Goal: Task Accomplishment & Management: Complete application form

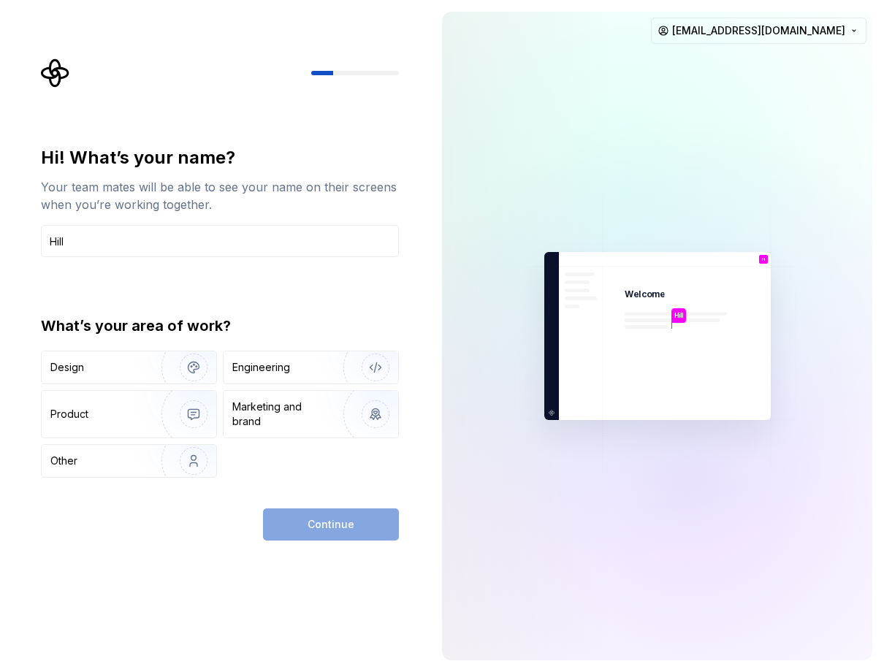
type input "Hill"
click at [289, 305] on div "Hi! What’s your name? Your team mates will be able to see your name on their sc…" at bounding box center [220, 312] width 358 height 332
click at [146, 394] on img "button" at bounding box center [183, 414] width 93 height 98
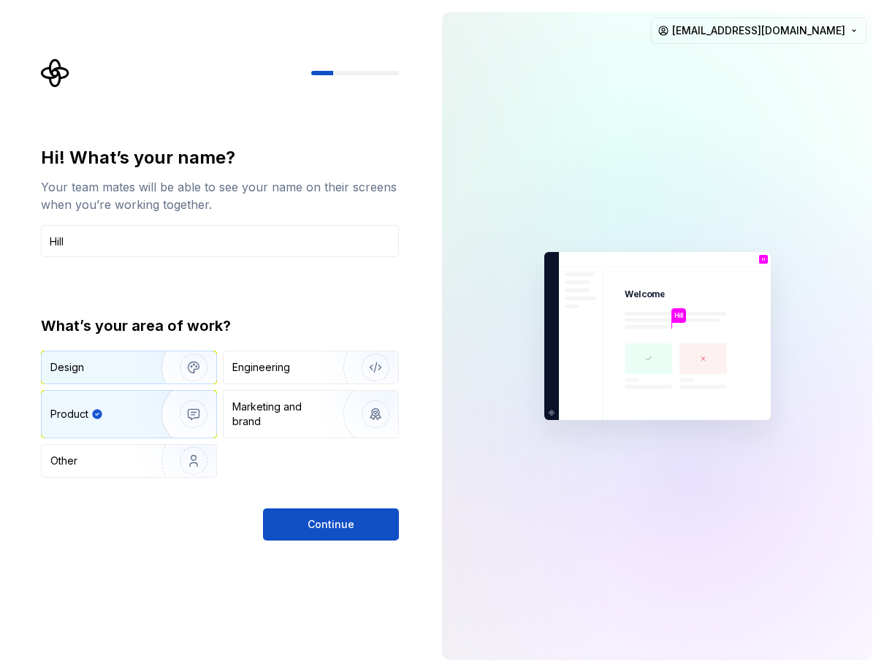
click at [153, 363] on img "button" at bounding box center [183, 367] width 93 height 98
click at [148, 402] on img "button" at bounding box center [183, 414] width 93 height 98
click at [157, 379] on img "button" at bounding box center [183, 367] width 93 height 98
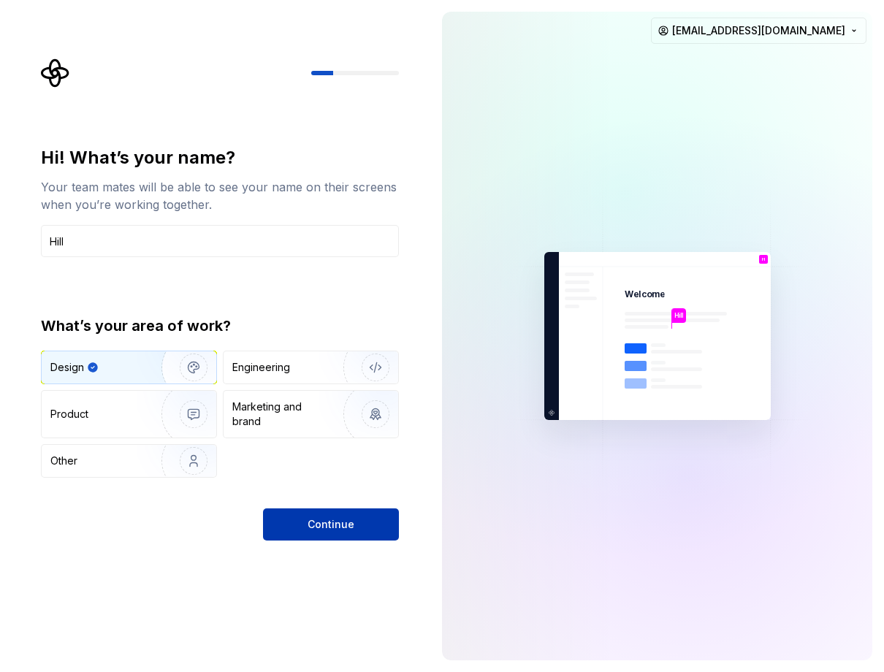
click at [310, 523] on span "Continue" at bounding box center [330, 524] width 47 height 15
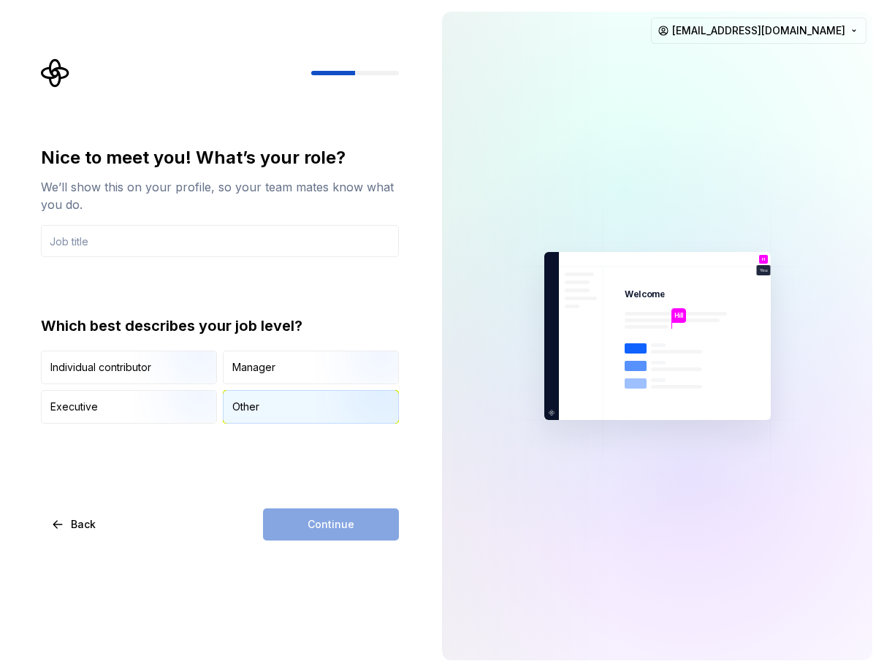
click at [257, 413] on div "Other" at bounding box center [245, 406] width 27 height 15
click at [316, 534] on div "Continue" at bounding box center [331, 524] width 136 height 32
click at [180, 461] on div "Nice to meet you! What’s your role? We’ll show this on your profile, so your te…" at bounding box center [220, 343] width 358 height 394
click at [156, 409] on img "button" at bounding box center [180, 425] width 93 height 98
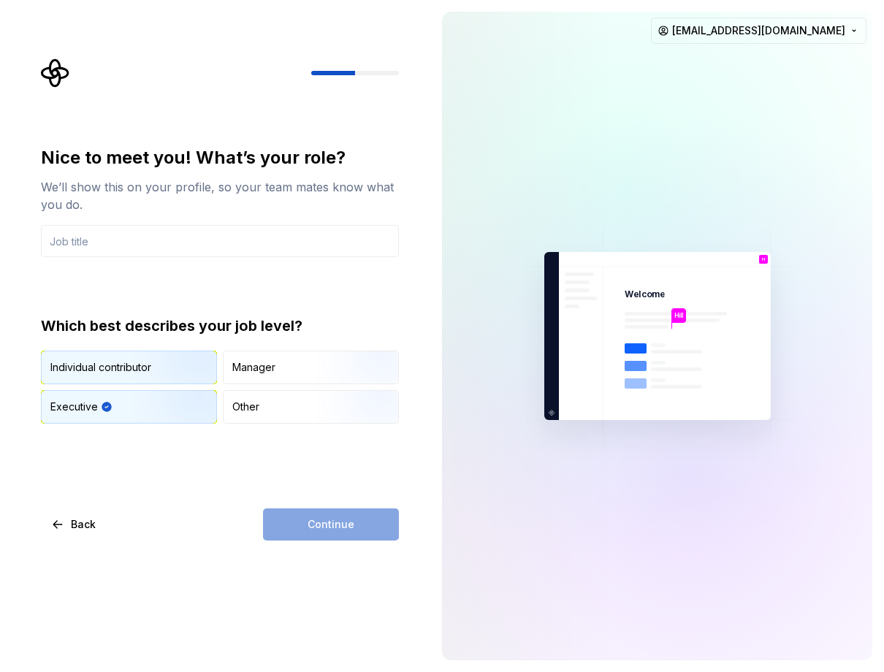
click at [167, 373] on img "button" at bounding box center [180, 386] width 93 height 98
click at [180, 413] on img "button" at bounding box center [180, 425] width 93 height 98
click at [334, 528] on div "Continue" at bounding box center [331, 524] width 136 height 32
click at [148, 248] on input "text" at bounding box center [220, 241] width 358 height 32
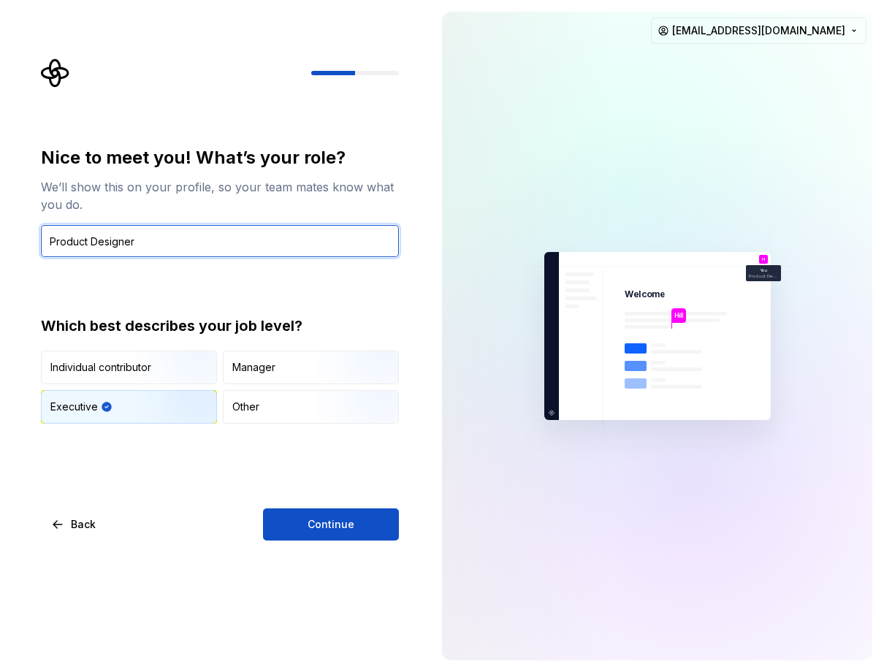
type input "Product Designer"
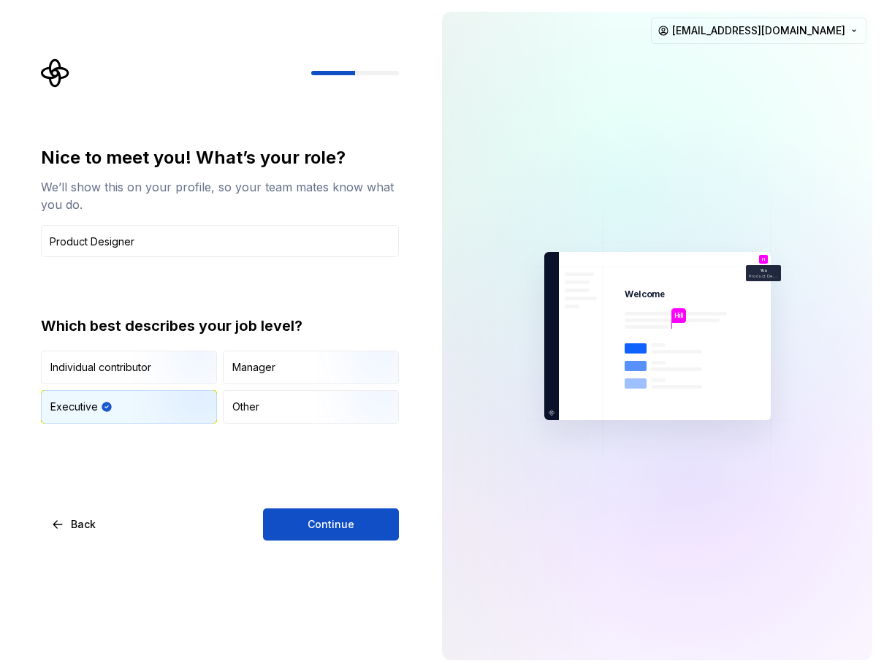
click at [359, 551] on div "Nice to meet you! What’s your role? We’ll show this on your profile, so your te…" at bounding box center [215, 336] width 430 height 672
click at [364, 530] on button "Continue" at bounding box center [331, 524] width 136 height 32
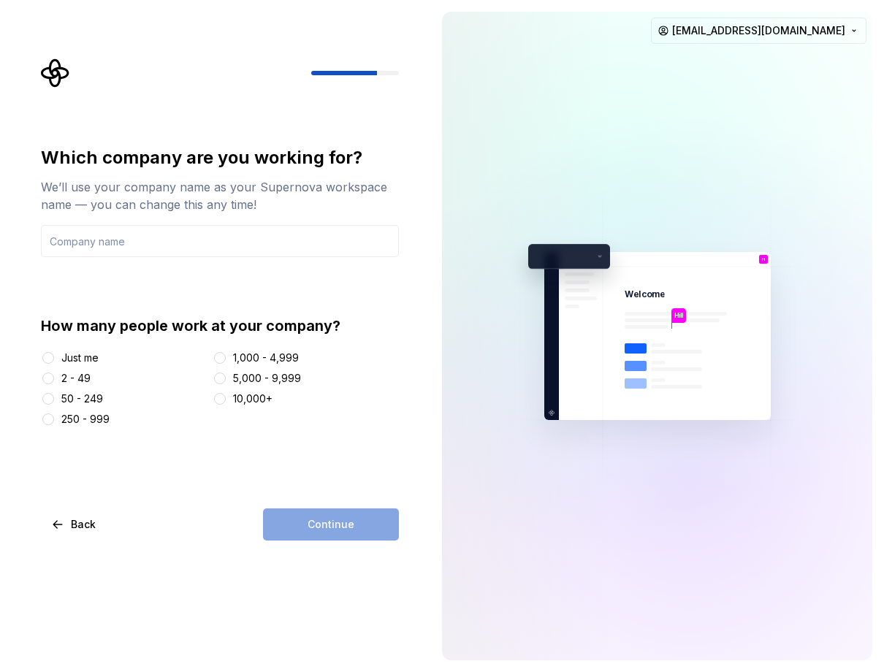
click at [76, 356] on div "Just me" at bounding box center [79, 358] width 37 height 15
click at [54, 356] on button "Just me" at bounding box center [48, 358] width 12 height 12
click at [73, 376] on div "2 - 49" at bounding box center [75, 378] width 29 height 15
click at [54, 376] on button "2 - 49" at bounding box center [48, 378] width 12 height 12
click at [351, 520] on div "Continue" at bounding box center [331, 524] width 136 height 32
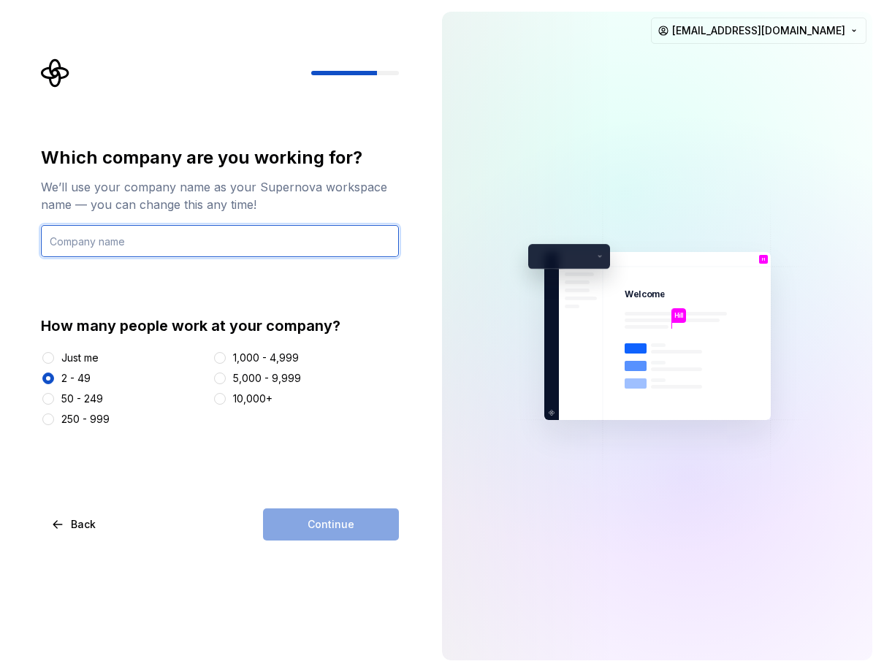
click at [150, 242] on input "text" at bounding box center [220, 241] width 358 height 32
type input "CFJ"
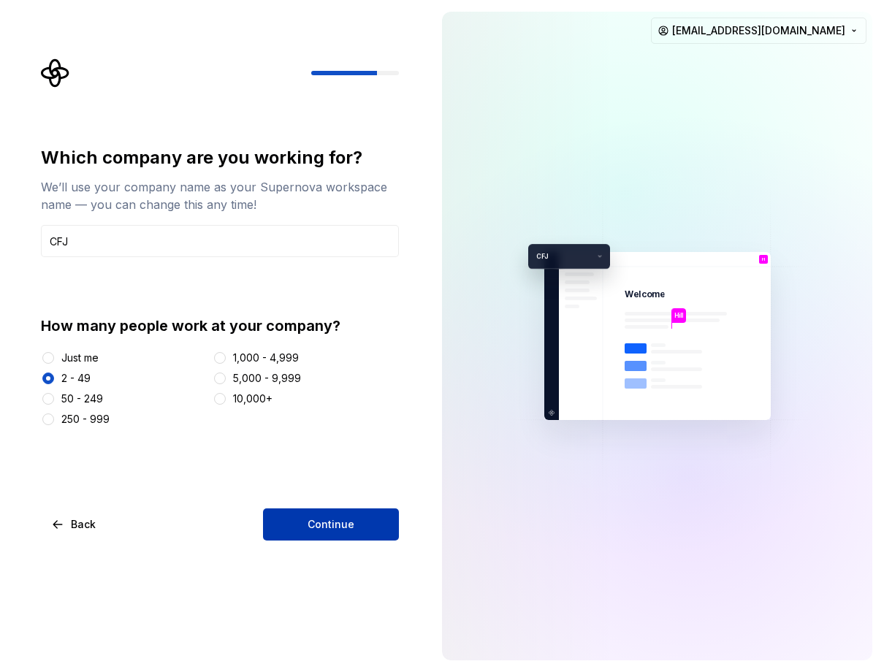
click at [333, 527] on span "Continue" at bounding box center [330, 524] width 47 height 15
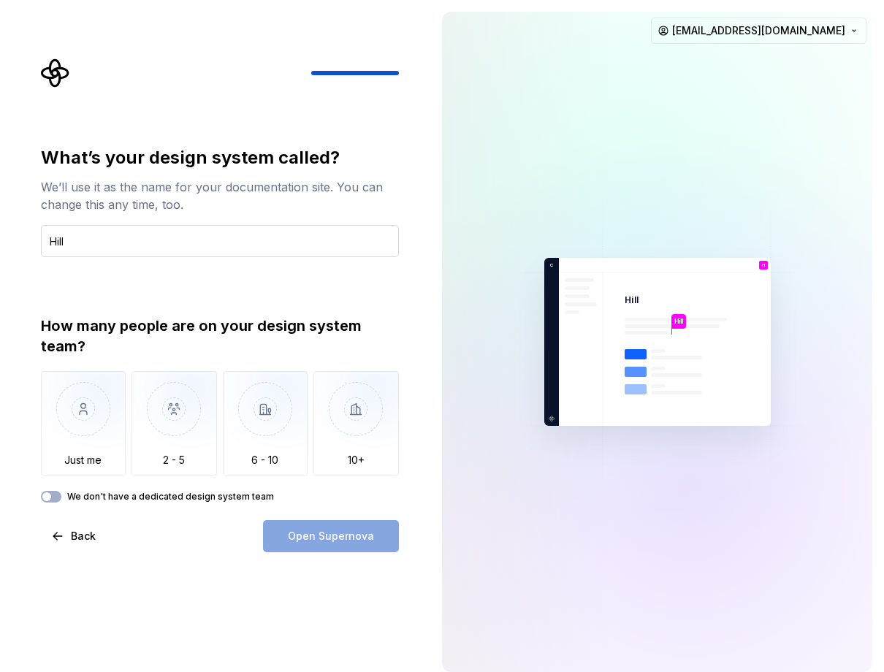
type input "Hill"
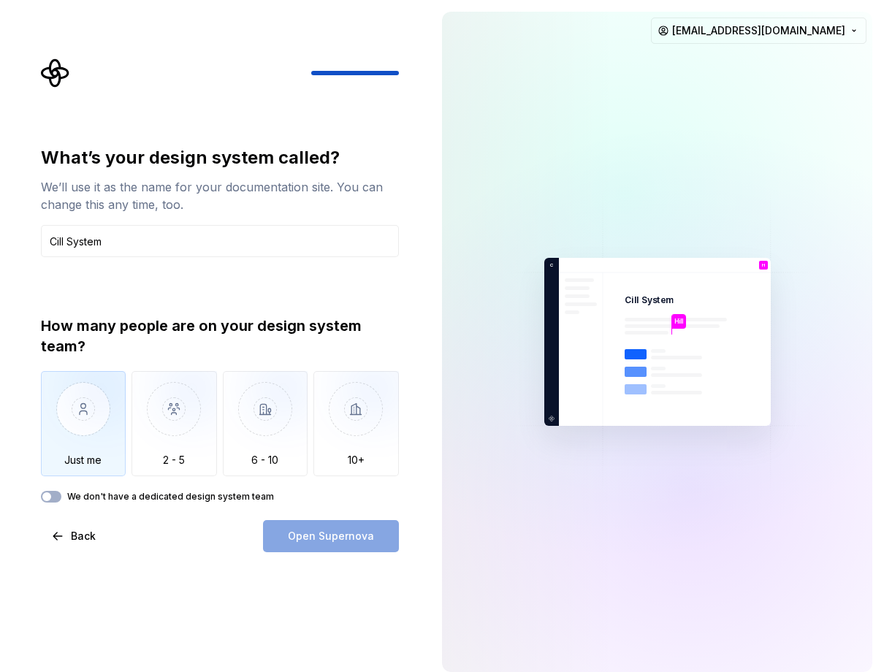
type input "Cill System"
click at [86, 414] on img "button" at bounding box center [83, 420] width 85 height 98
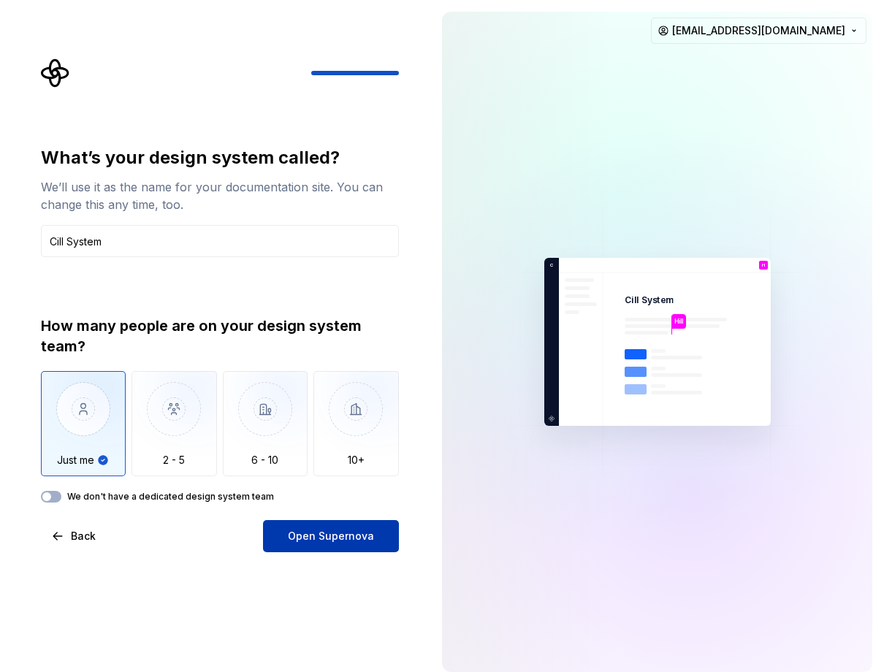
click at [317, 530] on span "Open Supernova" at bounding box center [331, 536] width 86 height 15
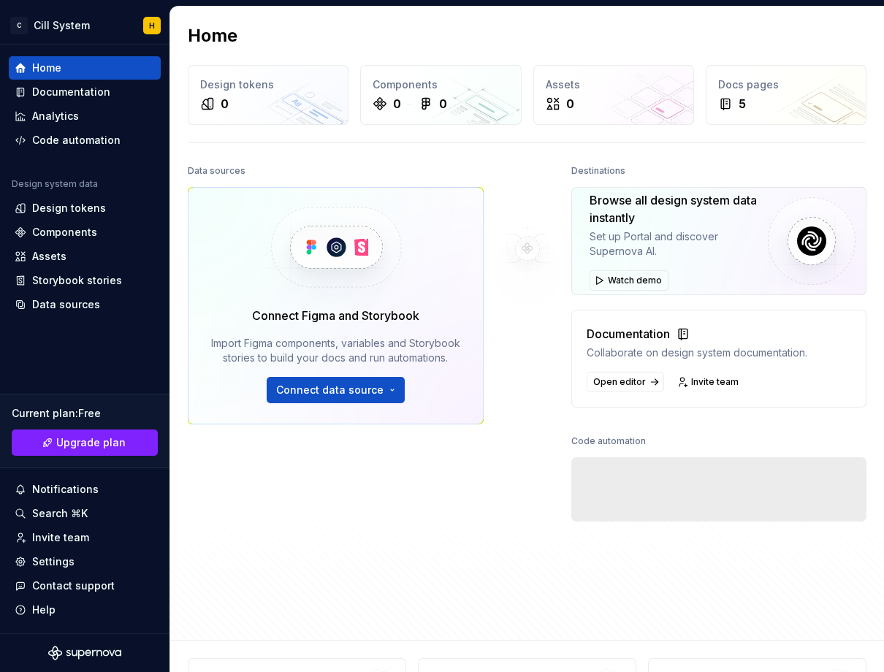
click at [339, 519] on div "Data sources Connect Figma and Storybook Import Figma components, variables and…" at bounding box center [336, 362] width 296 height 403
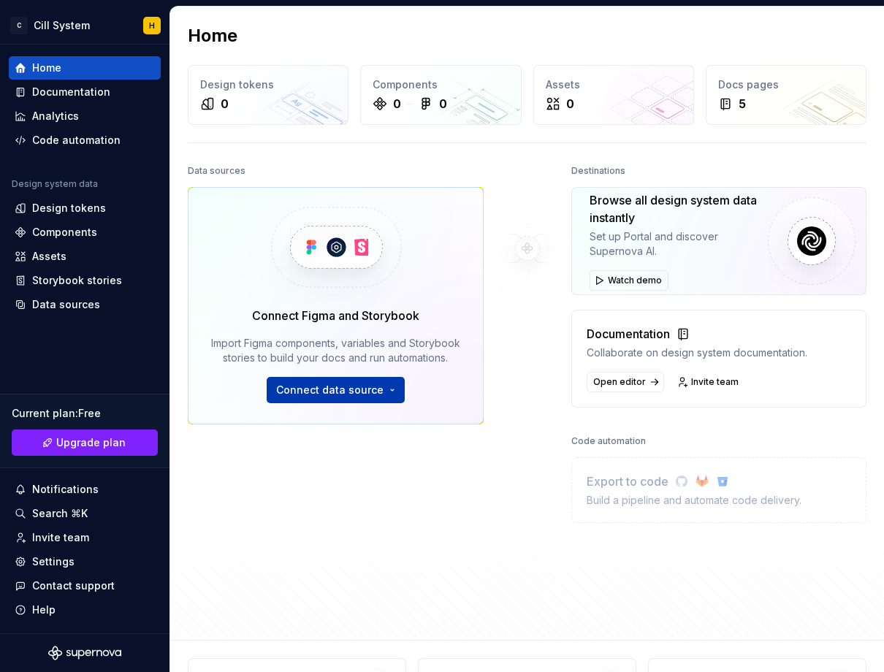
click at [388, 391] on button "Connect data source" at bounding box center [336, 390] width 138 height 26
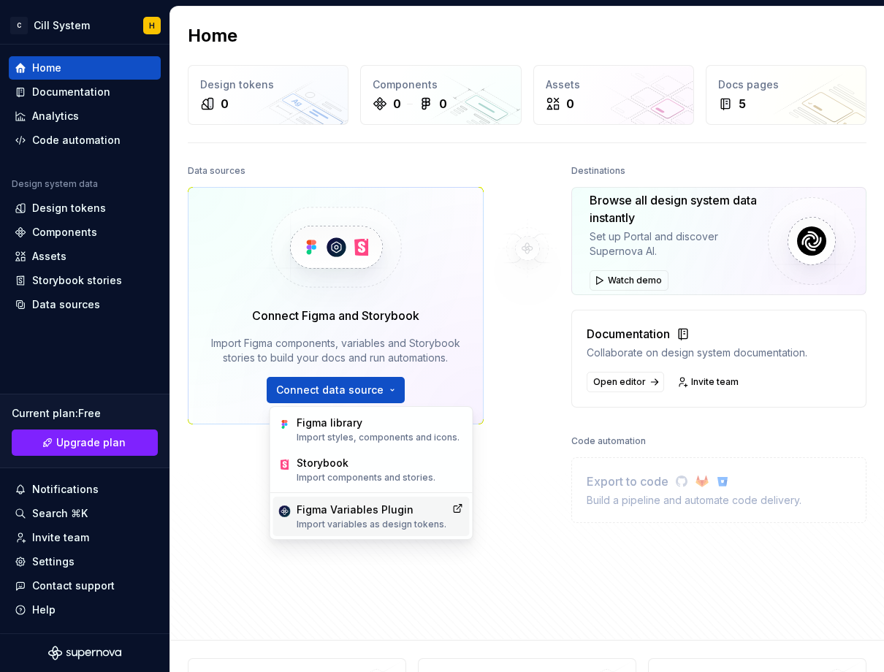
click at [390, 523] on p "Import variables as design tokens." at bounding box center [372, 525] width 150 height 12
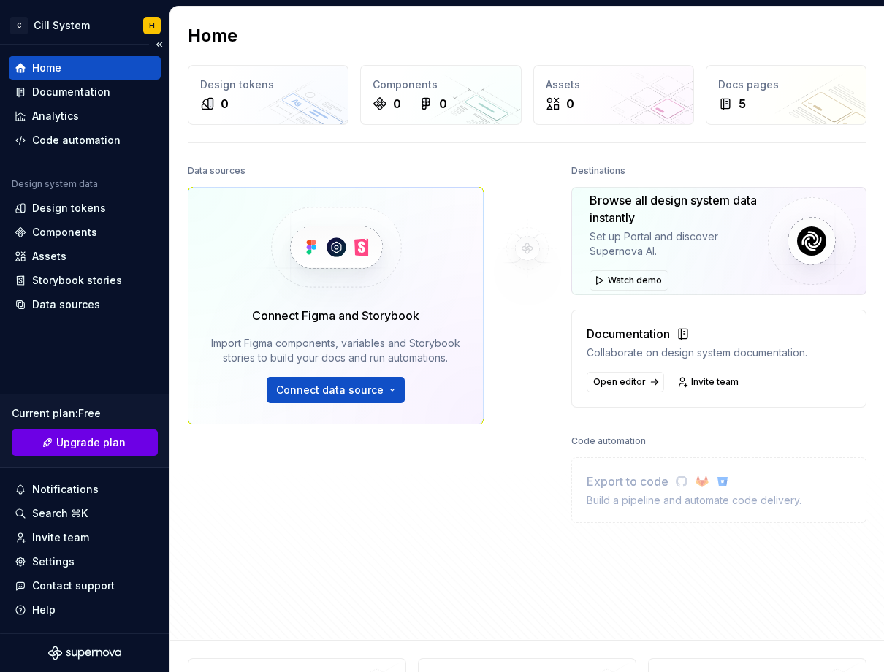
click at [89, 450] on link "Upgrade plan" at bounding box center [85, 442] width 146 height 26
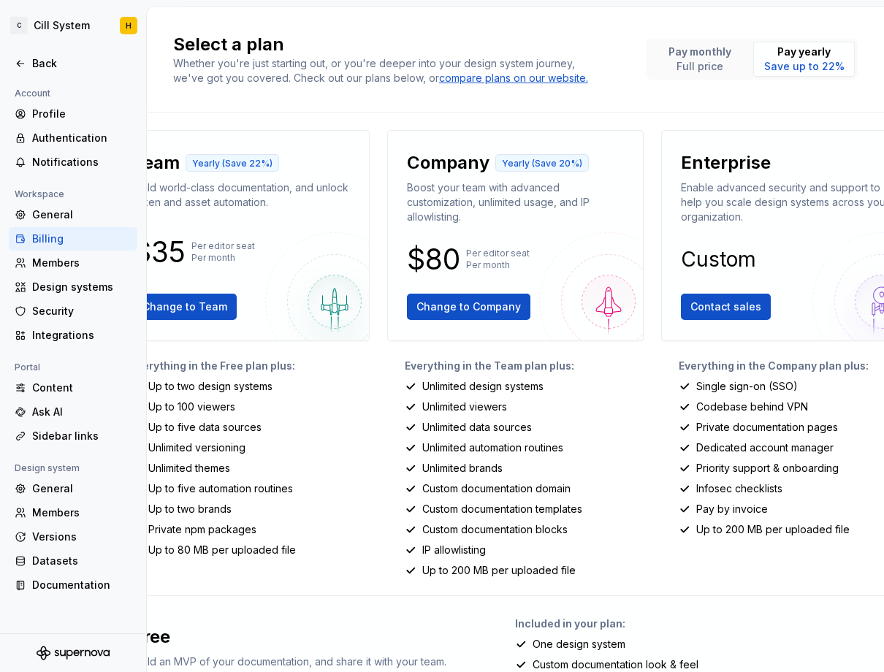
click at [328, 357] on div "Team Yearly (Save 22%) Build world-class documentation, and unlock token and as…" at bounding box center [241, 354] width 256 height 448
click at [634, 399] on div "Unlimited viewers" at bounding box center [524, 406] width 239 height 15
click at [159, 246] on p "$35" at bounding box center [159, 252] width 53 height 18
click at [176, 243] on p "$35" at bounding box center [159, 252] width 53 height 18
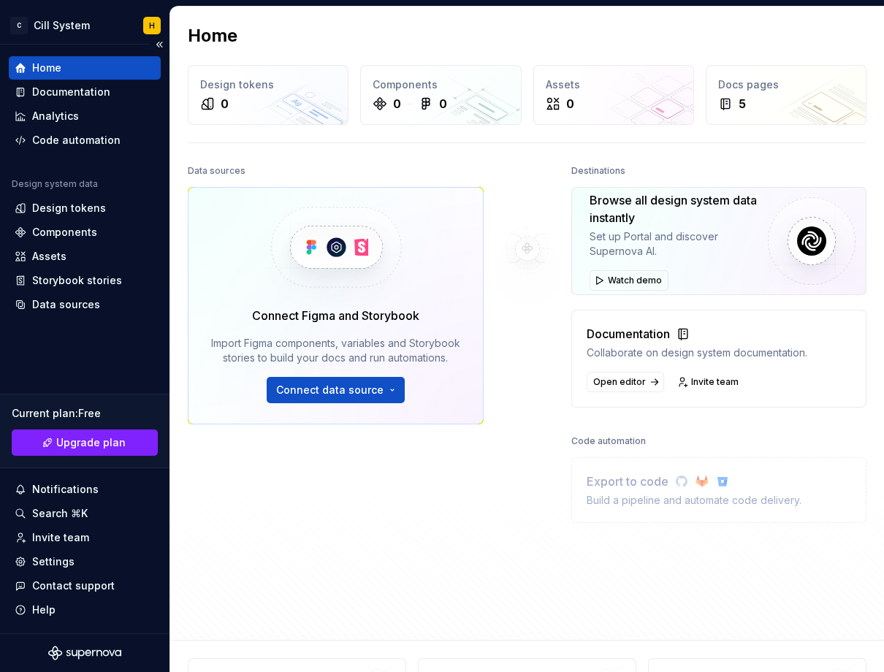
click at [68, 377] on div "Home Documentation Analytics Code automation Design system data Design tokens C…" at bounding box center [84, 339] width 169 height 589
click at [76, 142] on div "Code automation" at bounding box center [76, 140] width 88 height 15
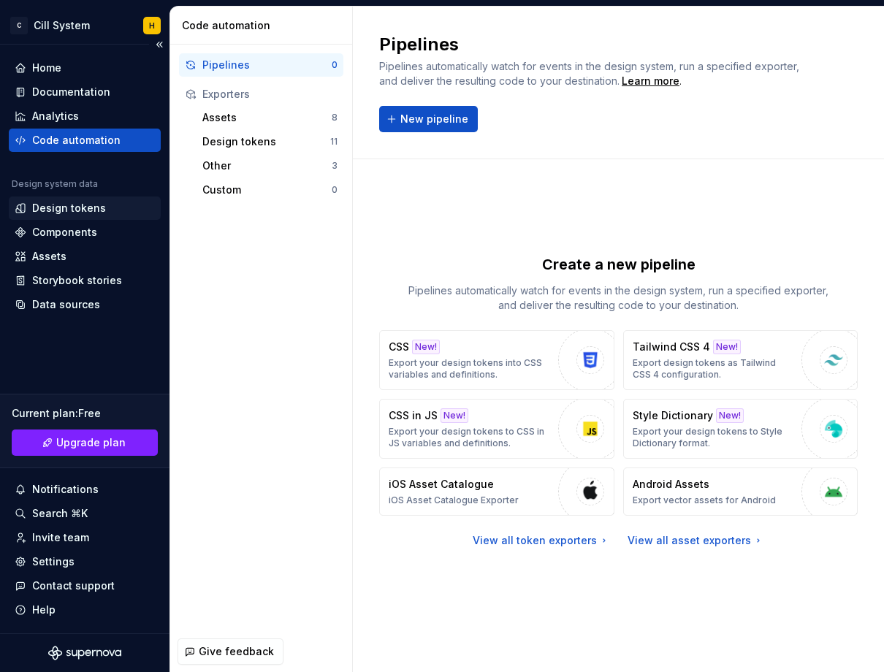
click at [72, 210] on div "Design tokens" at bounding box center [69, 208] width 74 height 15
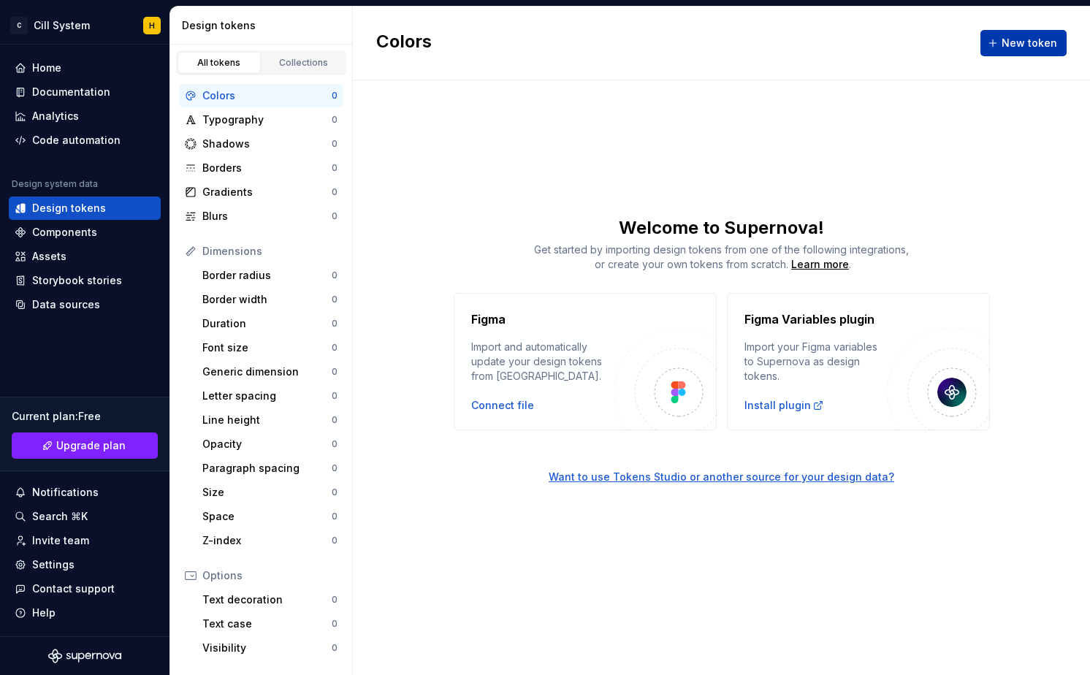
click at [883, 41] on button "New token" at bounding box center [1023, 43] width 86 height 26
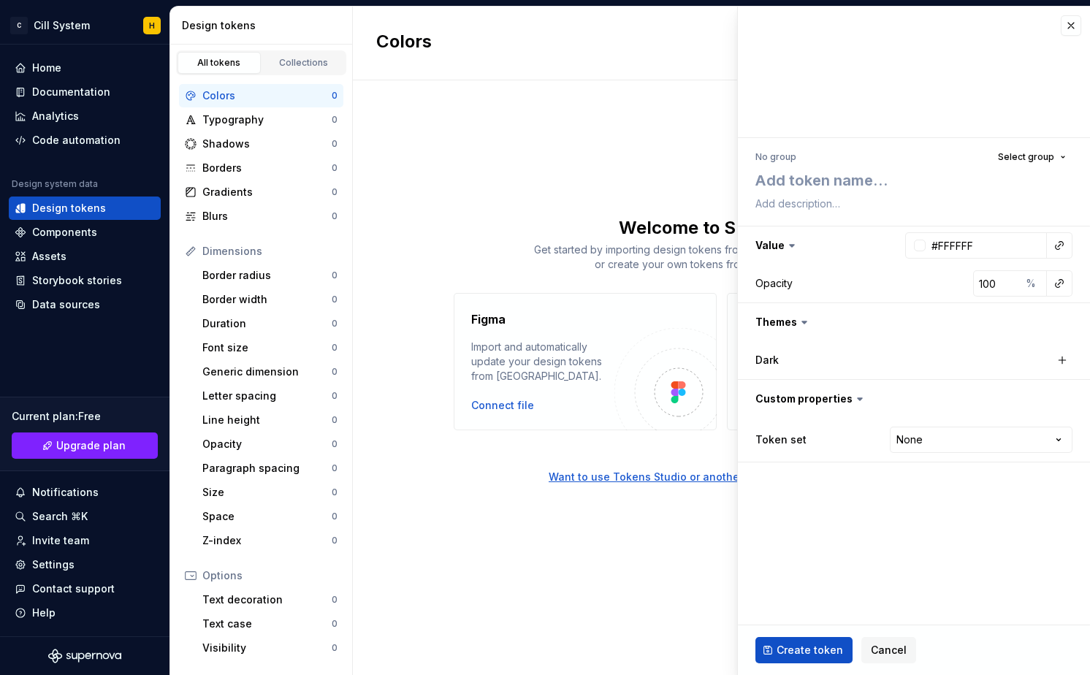
click at [657, 159] on div "Colors New token Welcome to Supernova! Get started by importing design tokens f…" at bounding box center [721, 341] width 737 height 668
click at [788, 283] on div "Opacity" at bounding box center [773, 283] width 37 height 15
click at [883, 242] on input "#FFFFFF" at bounding box center [985, 245] width 121 height 26
click at [883, 244] on input "#FFFFFF" at bounding box center [985, 245] width 121 height 26
click at [800, 256] on button "button" at bounding box center [914, 245] width 352 height 38
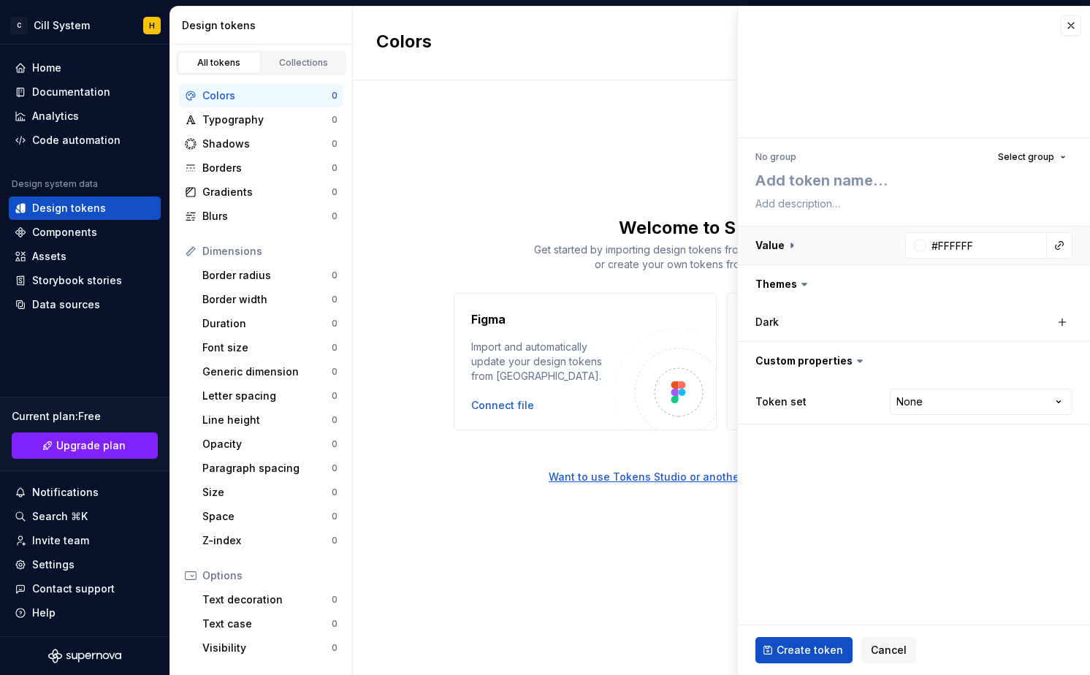
click at [792, 251] on button "button" at bounding box center [914, 245] width 352 height 38
click at [779, 278] on div "Opacity" at bounding box center [773, 283] width 37 height 15
click at [859, 278] on div "Opacity 100 %" at bounding box center [913, 283] width 317 height 26
click at [771, 324] on button "button" at bounding box center [914, 322] width 352 height 38
click at [771, 323] on button "button" at bounding box center [914, 322] width 352 height 38
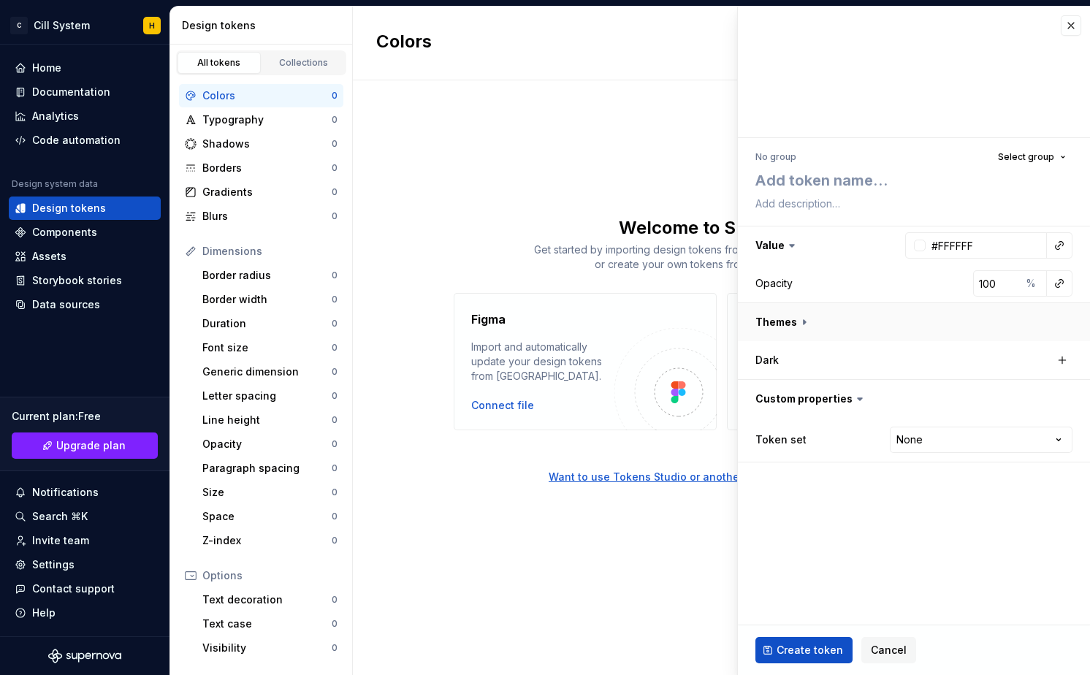
type textarea "*"
click at [545, 543] on div "Colors New token Welcome to Supernova! Get started by importing design tokens f…" at bounding box center [721, 341] width 737 height 668
click at [883, 24] on button "button" at bounding box center [1070, 25] width 20 height 20
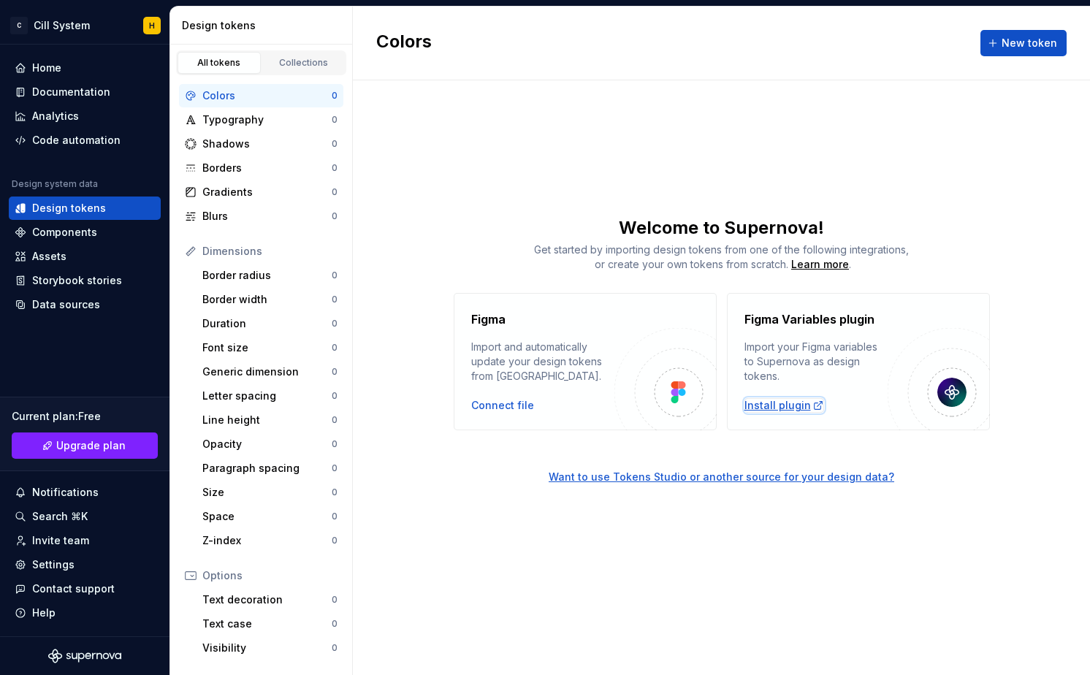
click at [794, 404] on div "Install plugin" at bounding box center [784, 405] width 80 height 15
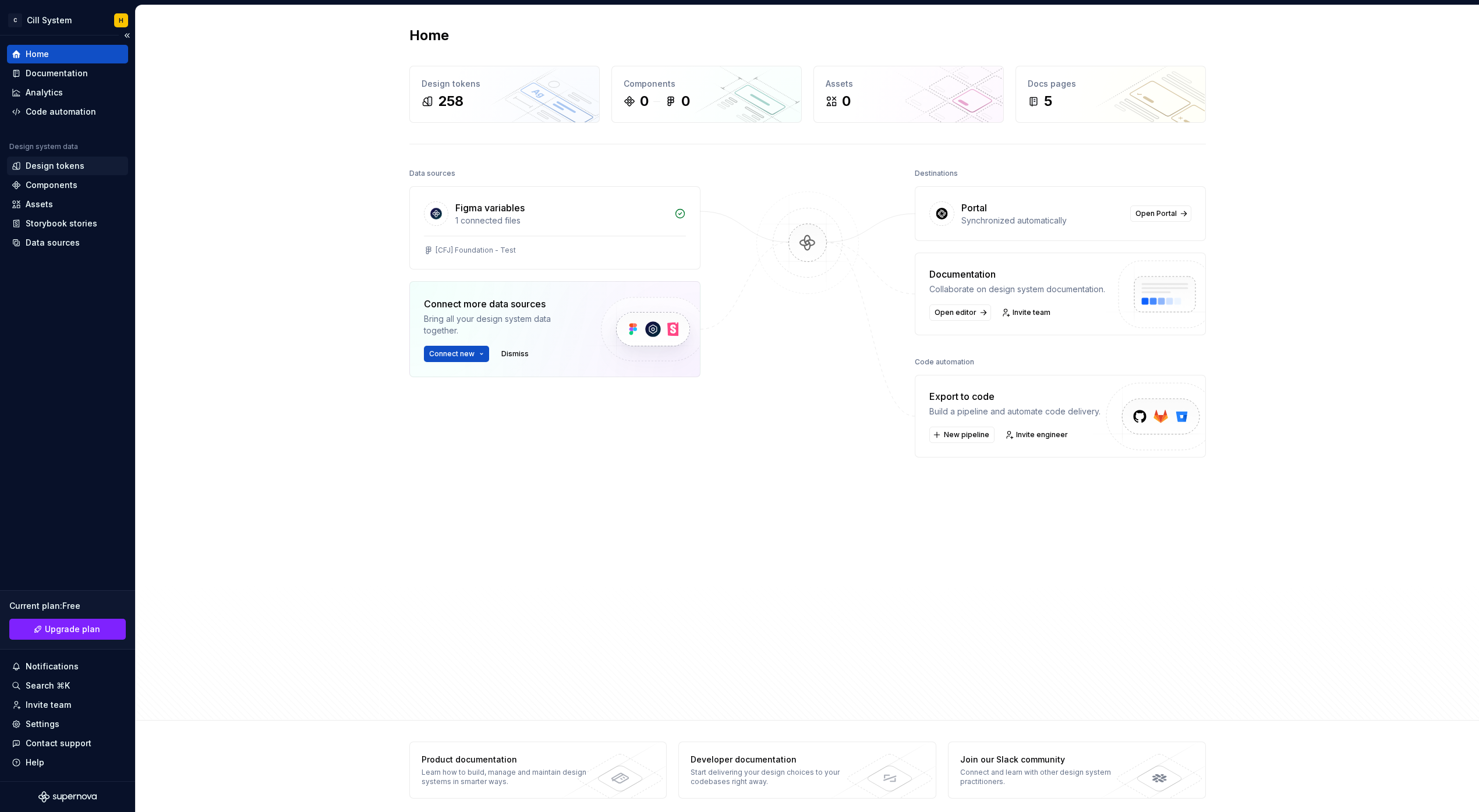
click at [61, 165] on div "Design tokens" at bounding box center [55, 166] width 59 height 12
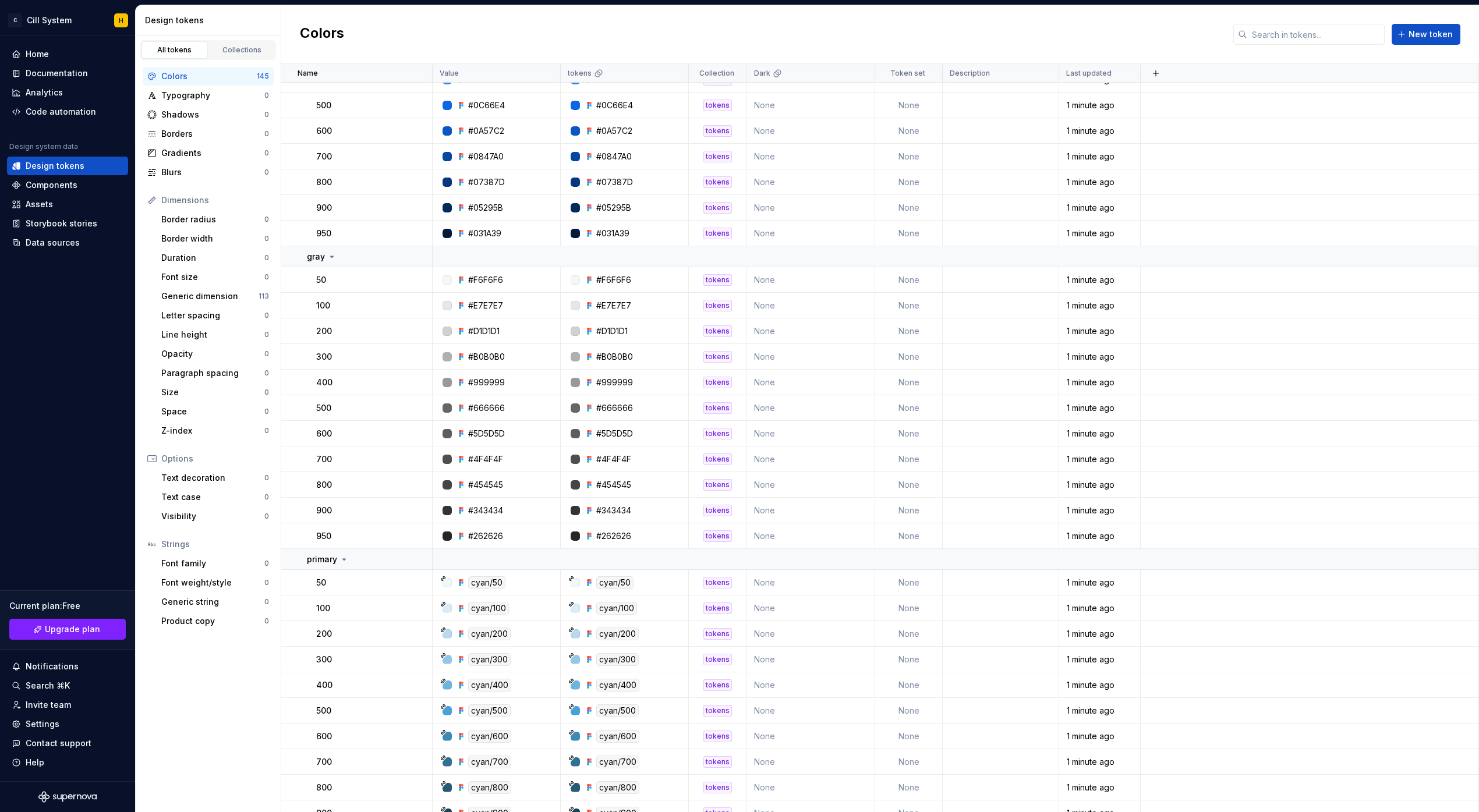
scroll to position [1422, 0]
click at [784, 583] on td "None" at bounding box center [811, 582] width 128 height 25
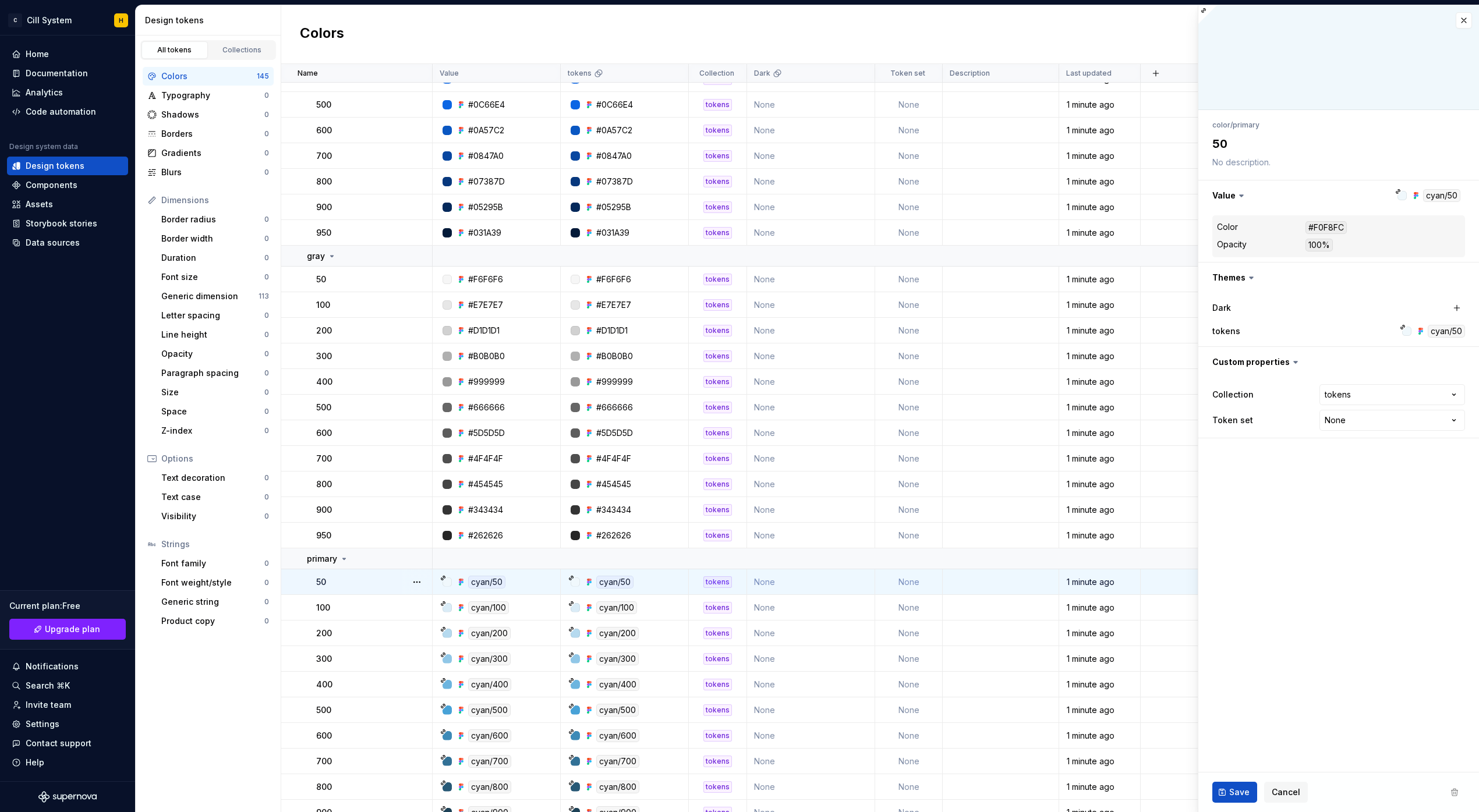
type textarea "*"
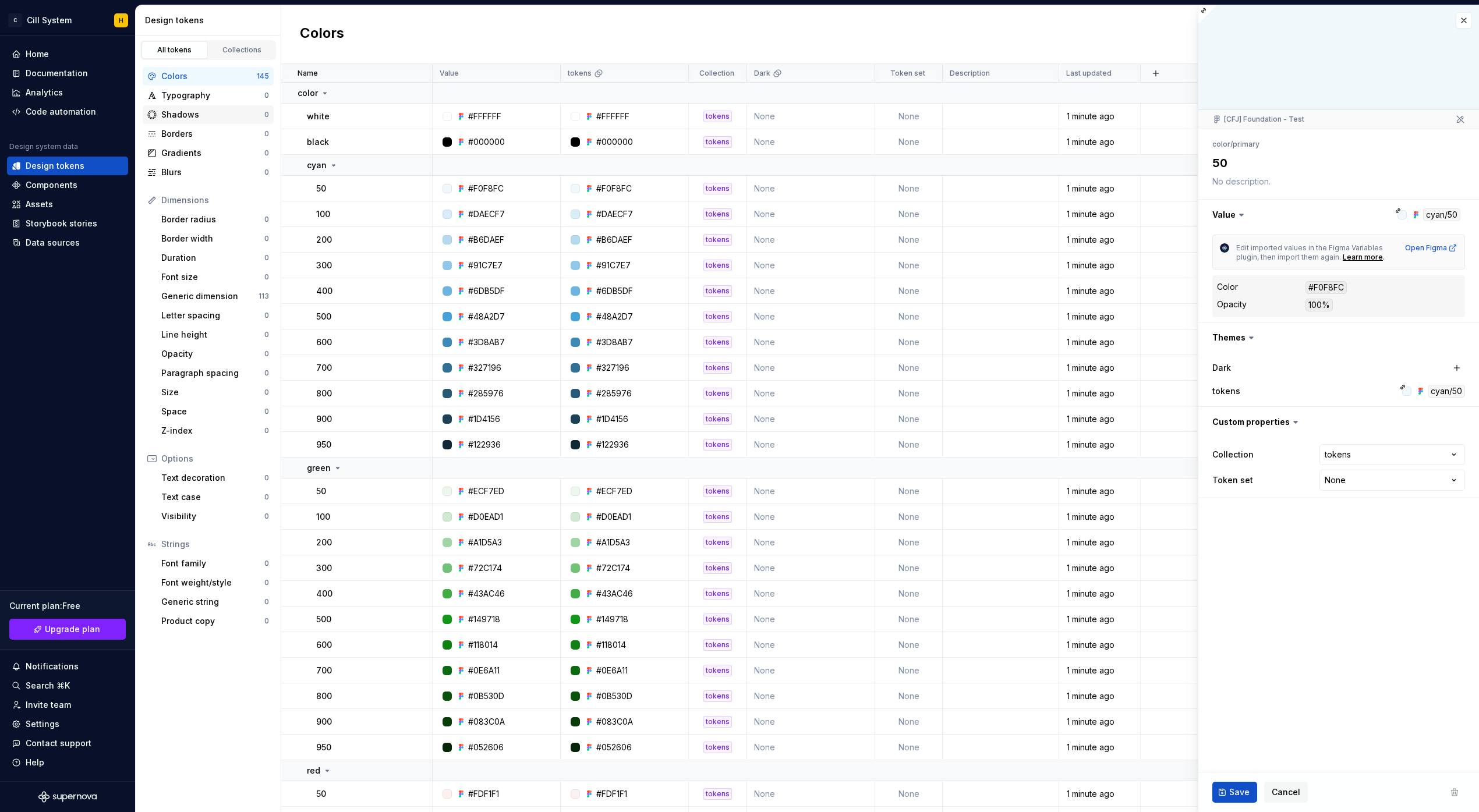
click at [187, 113] on div "Shadows" at bounding box center [212, 115] width 103 height 12
click at [187, 130] on div "Borders" at bounding box center [212, 134] width 103 height 12
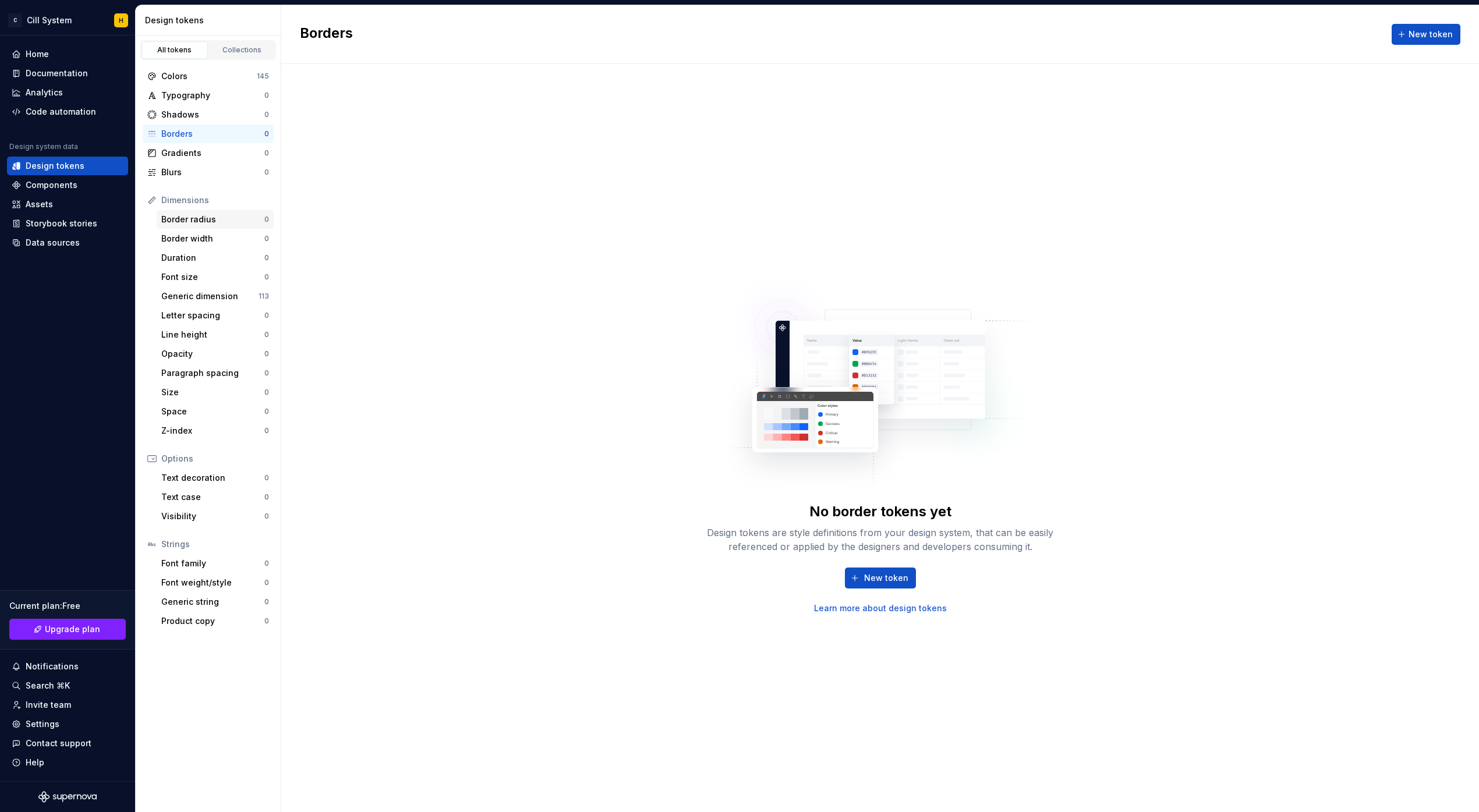
click at [218, 218] on div "Border radius" at bounding box center [212, 219] width 103 height 12
click at [208, 304] on div "Generic dimension 113" at bounding box center [214, 296] width 117 height 18
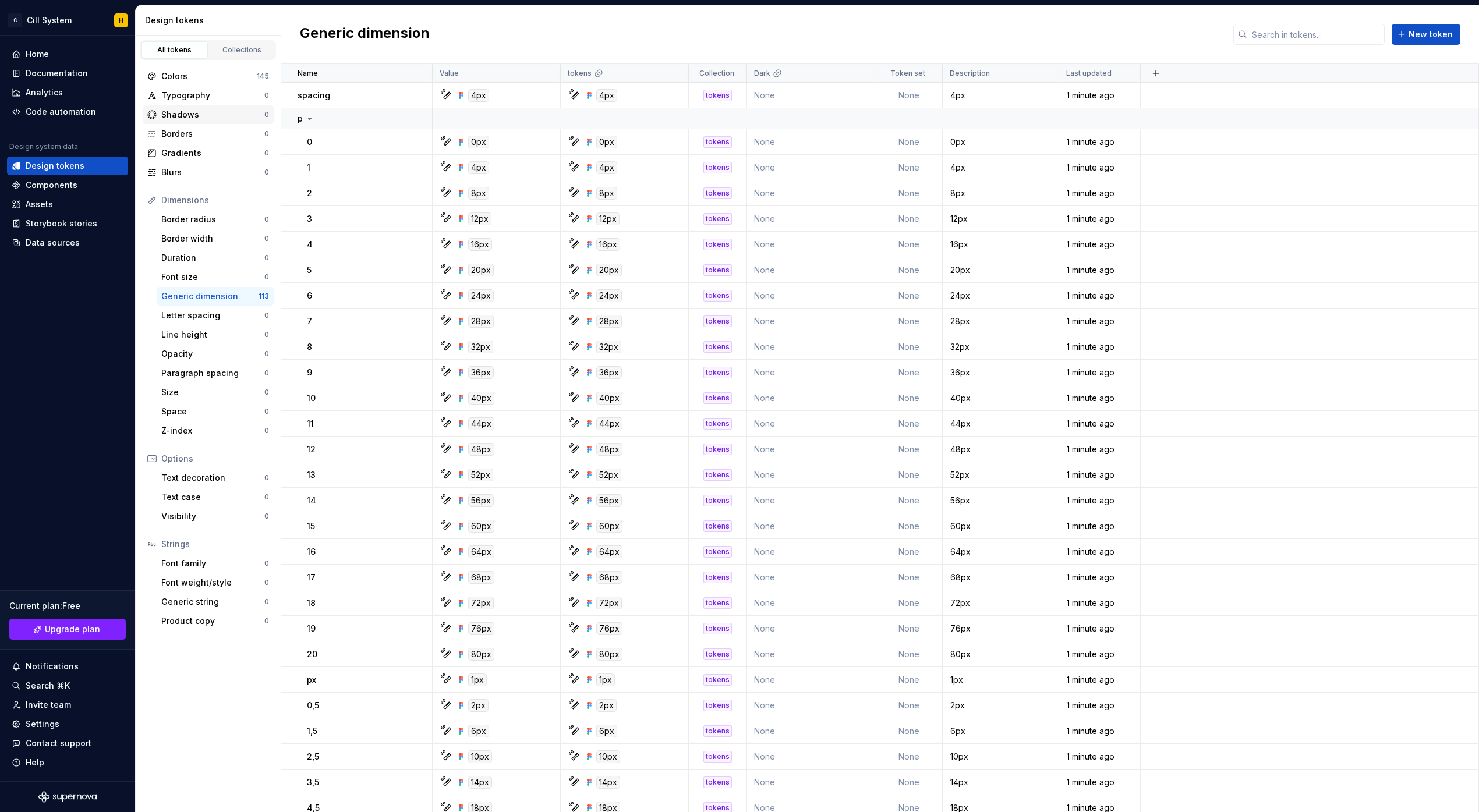
click at [192, 118] on div "Shadows" at bounding box center [212, 115] width 103 height 12
click at [191, 131] on div "Borders" at bounding box center [212, 134] width 103 height 12
click at [191, 150] on div "Gradients" at bounding box center [212, 153] width 103 height 12
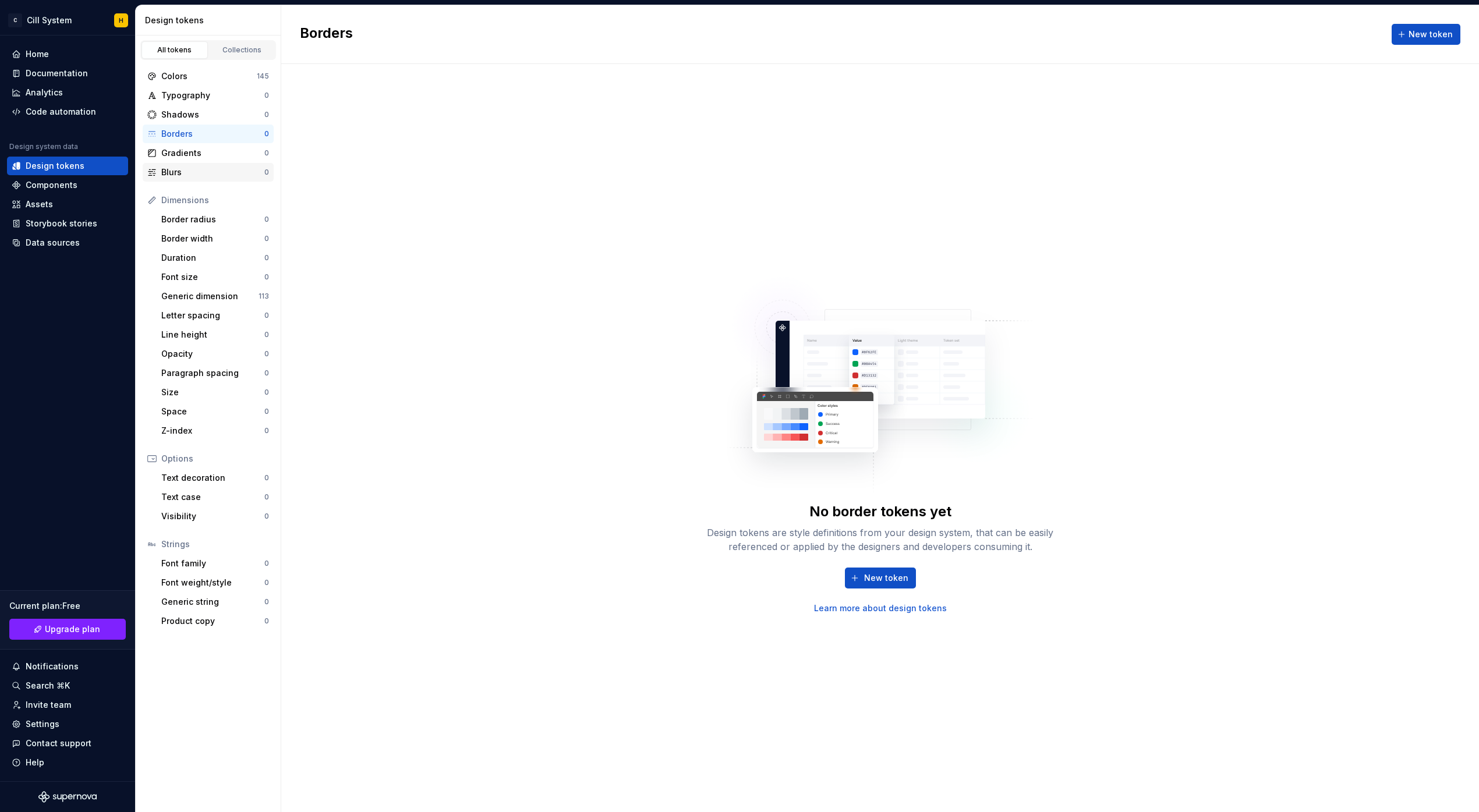
click at [191, 165] on div "Blurs 0" at bounding box center [208, 171] width 131 height 18
click at [82, 186] on div "Components" at bounding box center [68, 185] width 112 height 12
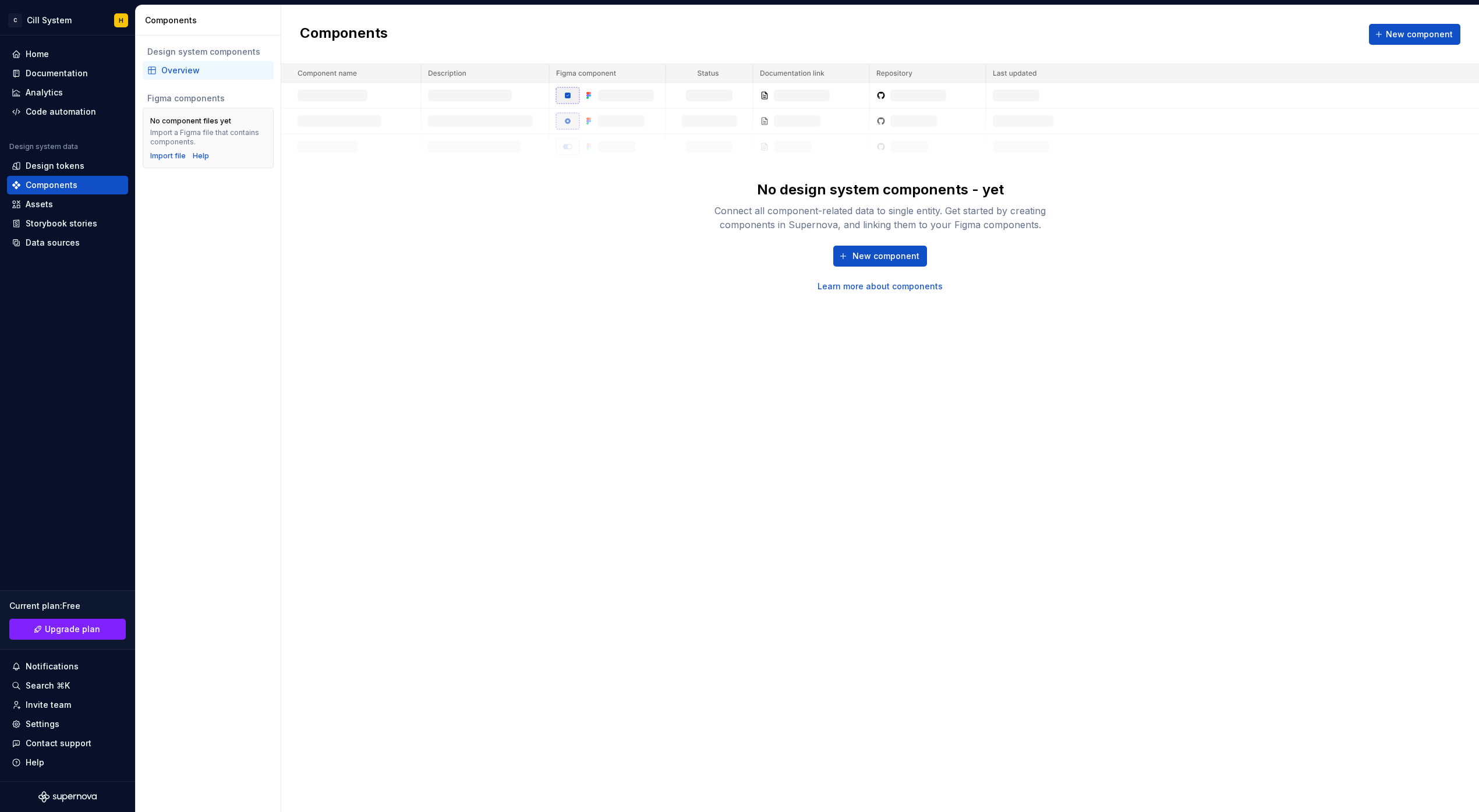
click at [407, 320] on div "Components New component No design system components - yet Connect all componen…" at bounding box center [880, 409] width 1198 height 806
click at [45, 205] on div "Assets" at bounding box center [39, 204] width 27 height 12
click at [57, 237] on div "Data sources" at bounding box center [53, 242] width 54 height 12
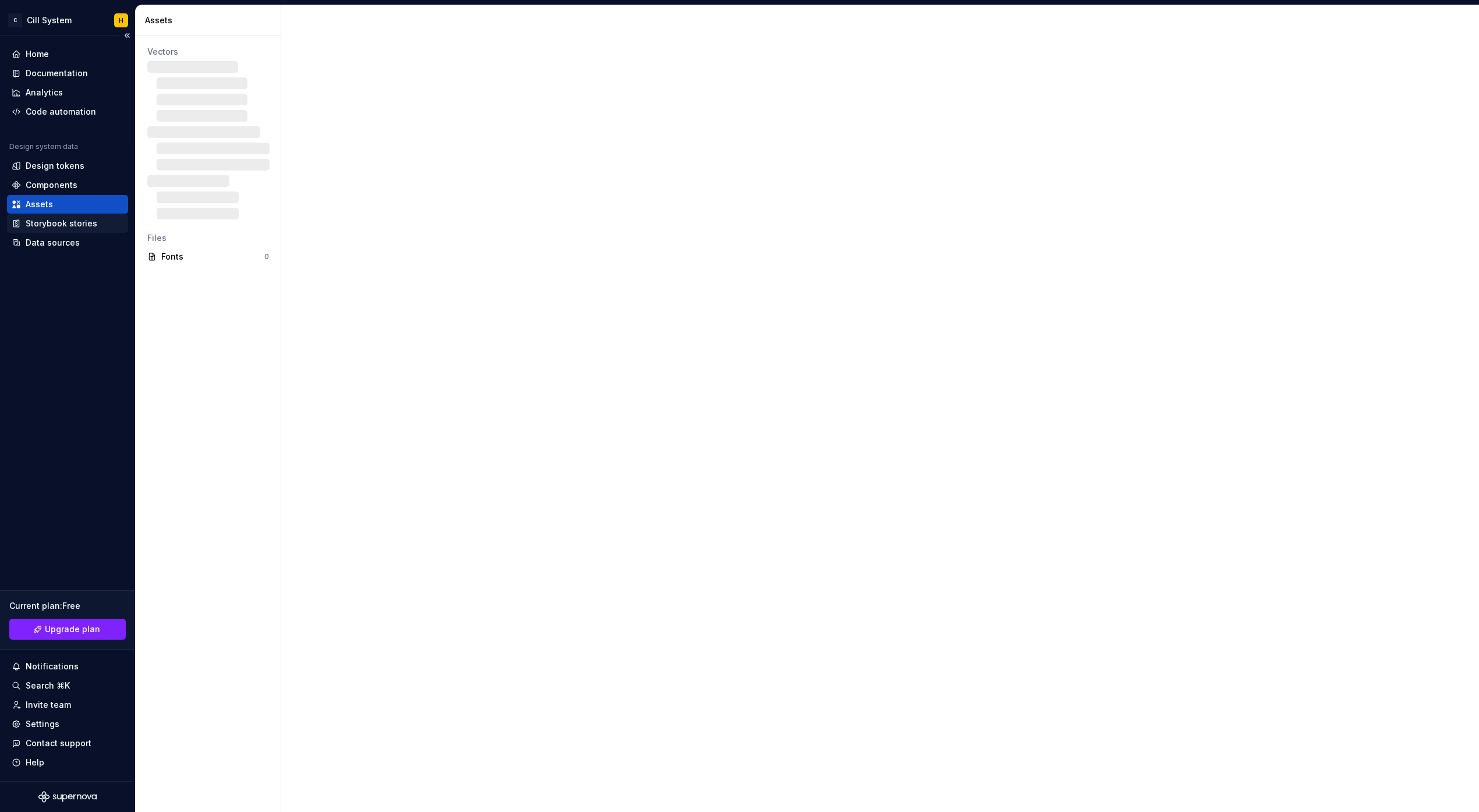
click at [61, 223] on div "Storybook stories" at bounding box center [61, 223] width 72 height 12
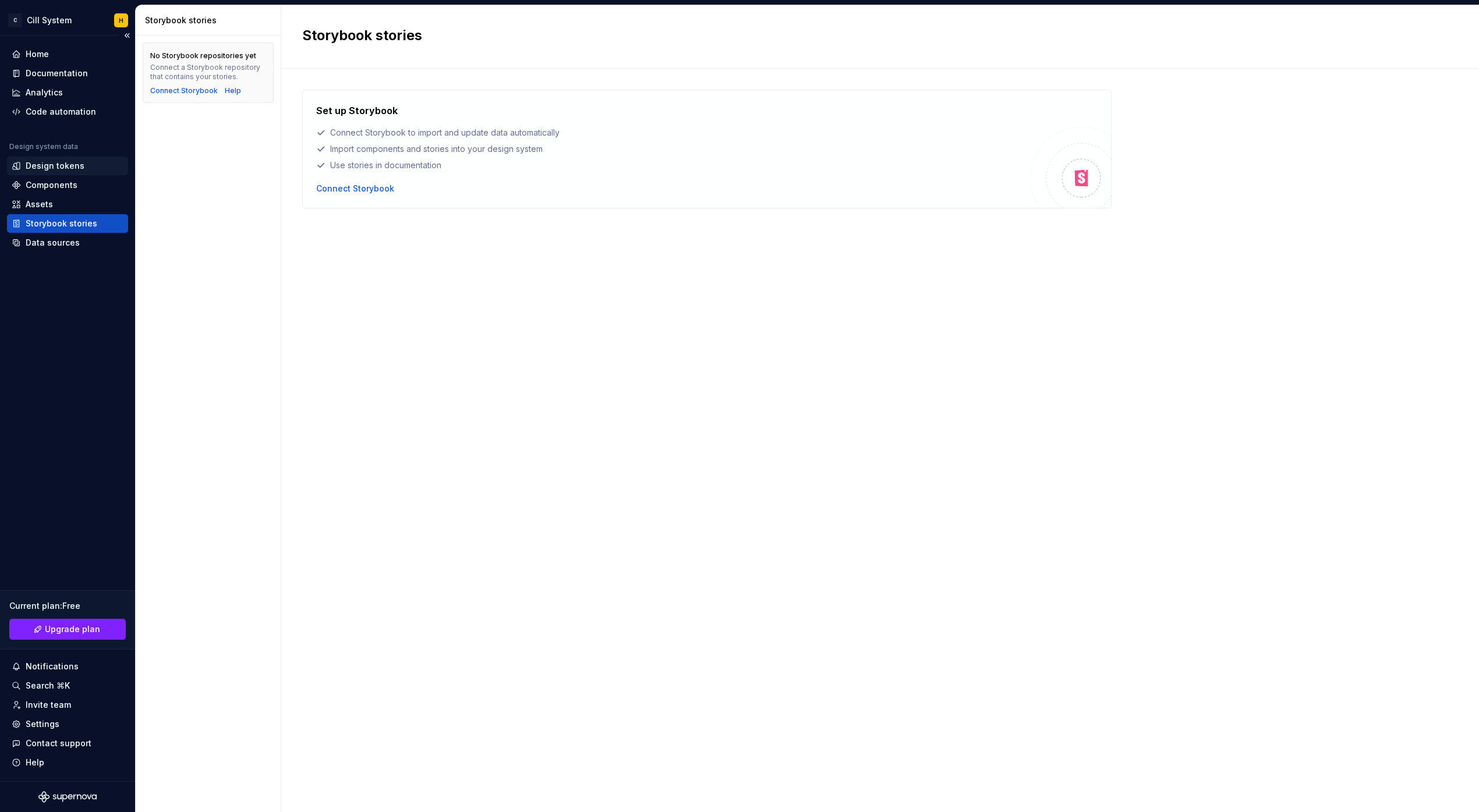
click at [33, 167] on div "Design tokens" at bounding box center [55, 166] width 59 height 12
